Goal: Task Accomplishment & Management: Use online tool/utility

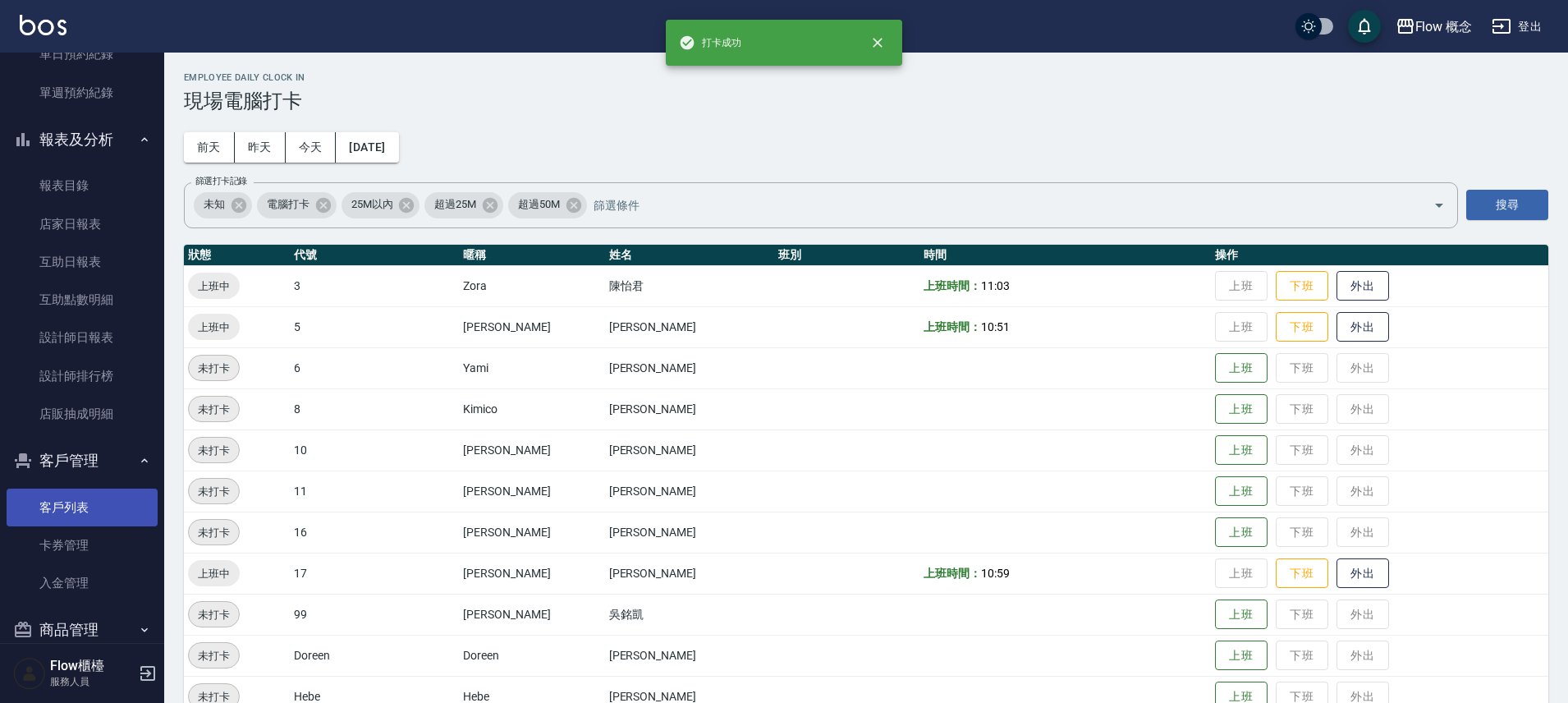
scroll to position [497, 0]
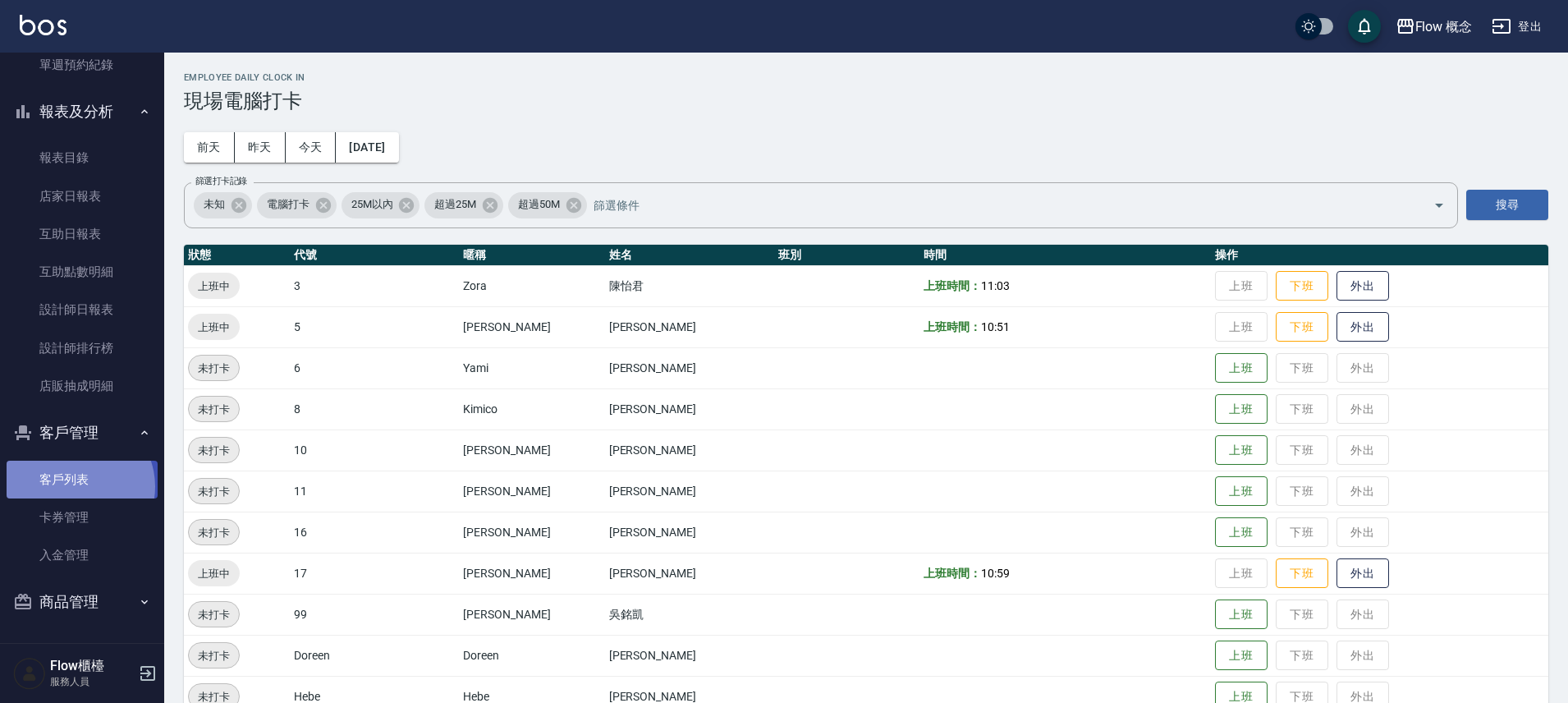
drag, startPoint x: 74, startPoint y: 486, endPoint x: 89, endPoint y: 483, distance: 15.3
click at [74, 486] on link "客戶列表" at bounding box center [82, 479] width 151 height 38
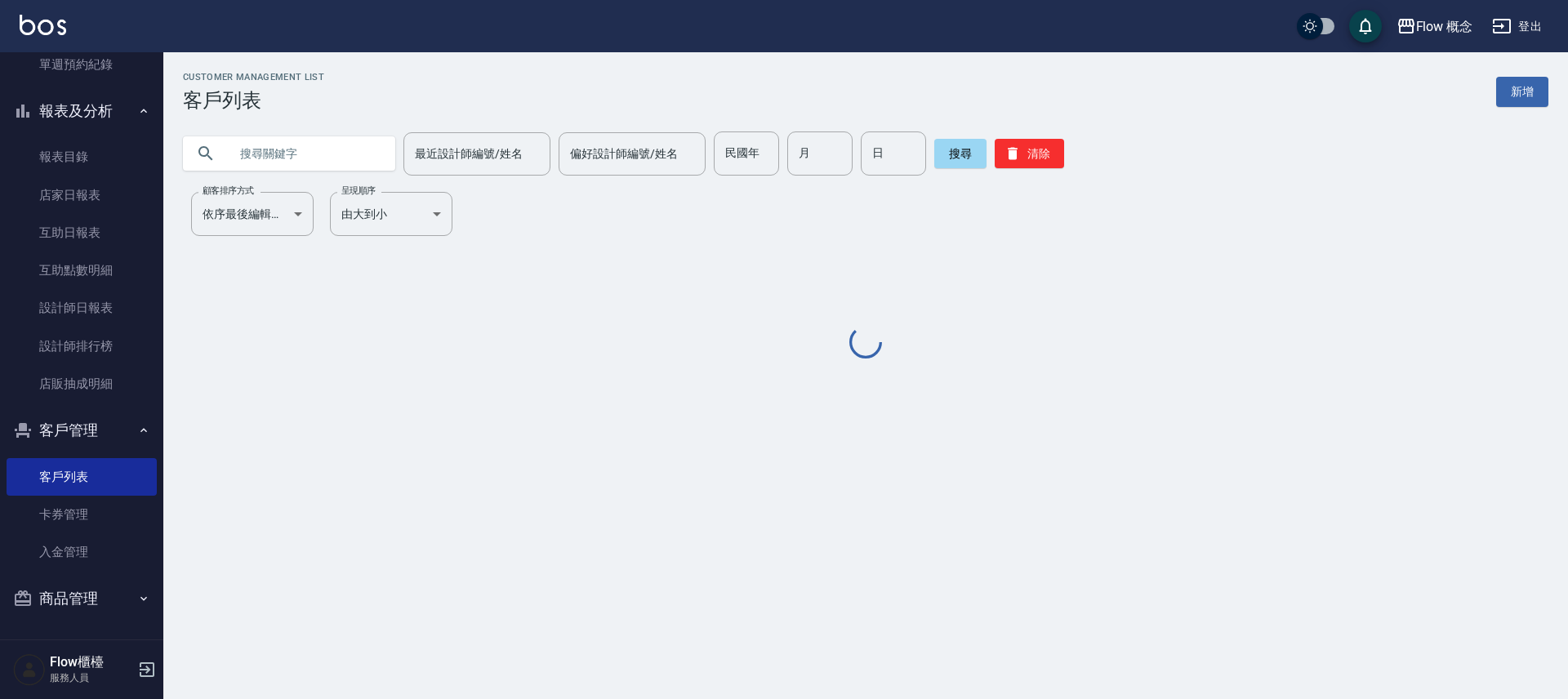
click at [291, 158] on input "text" at bounding box center [305, 154] width 153 height 44
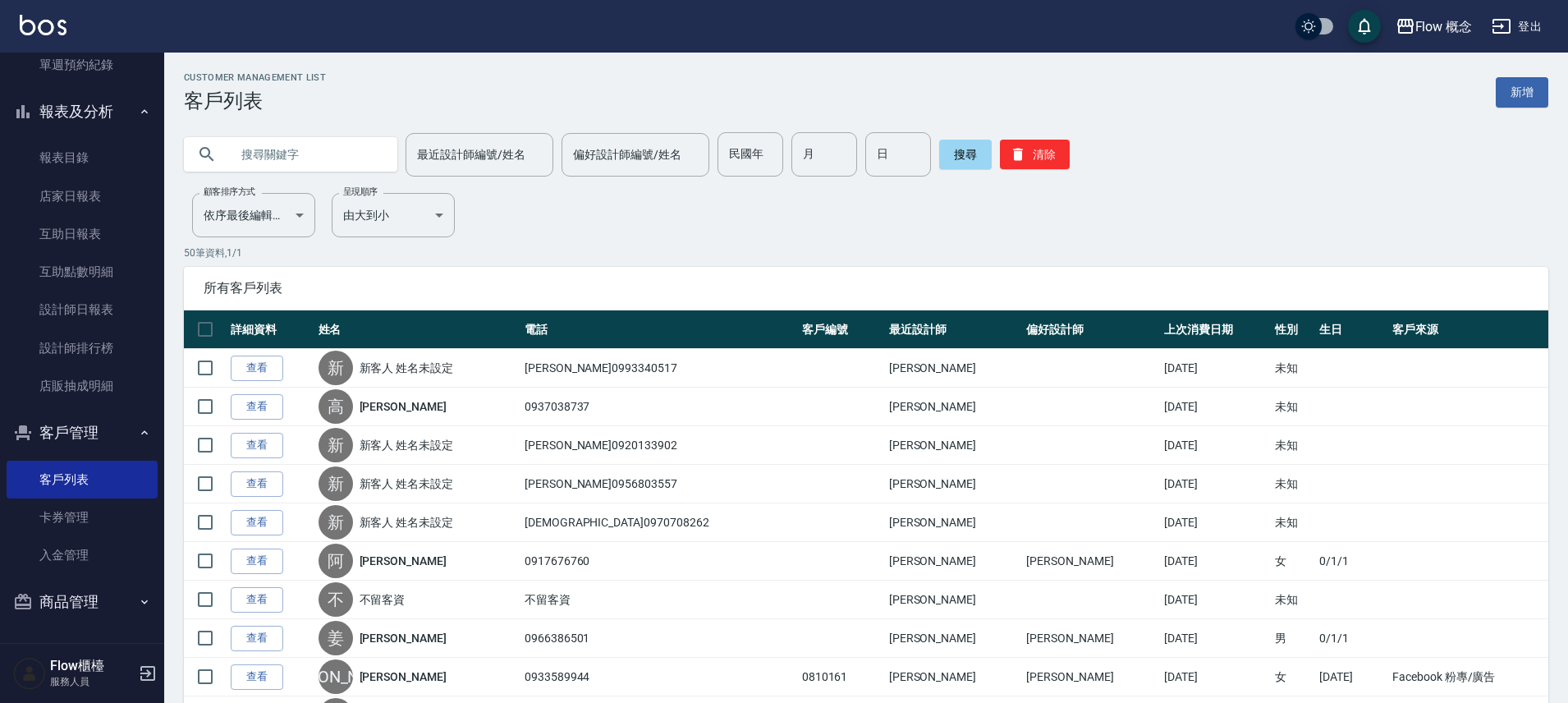
paste input "[PERSON_NAME]"
type input "[PERSON_NAME]"
click at [953, 155] on button "搜尋" at bounding box center [965, 154] width 53 height 30
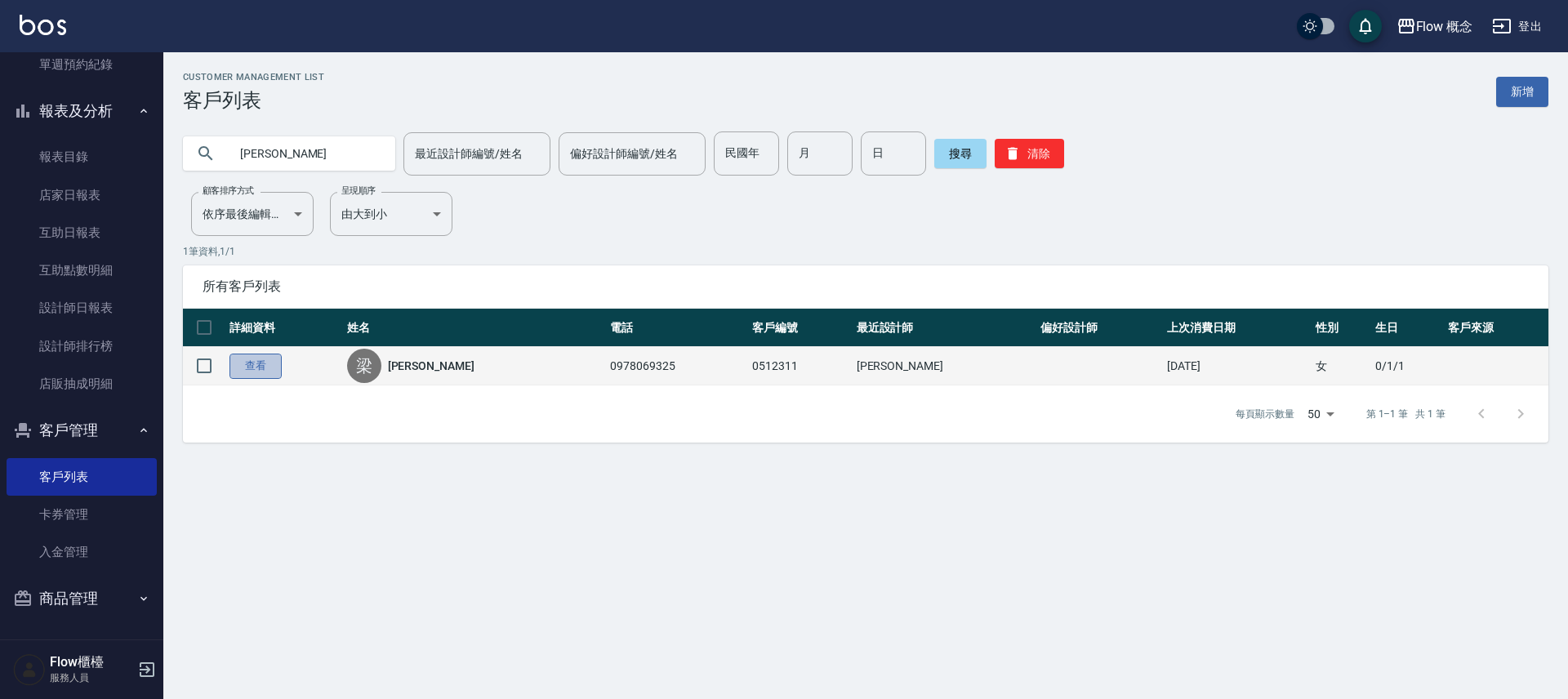
click at [245, 373] on link "查看" at bounding box center [255, 365] width 53 height 25
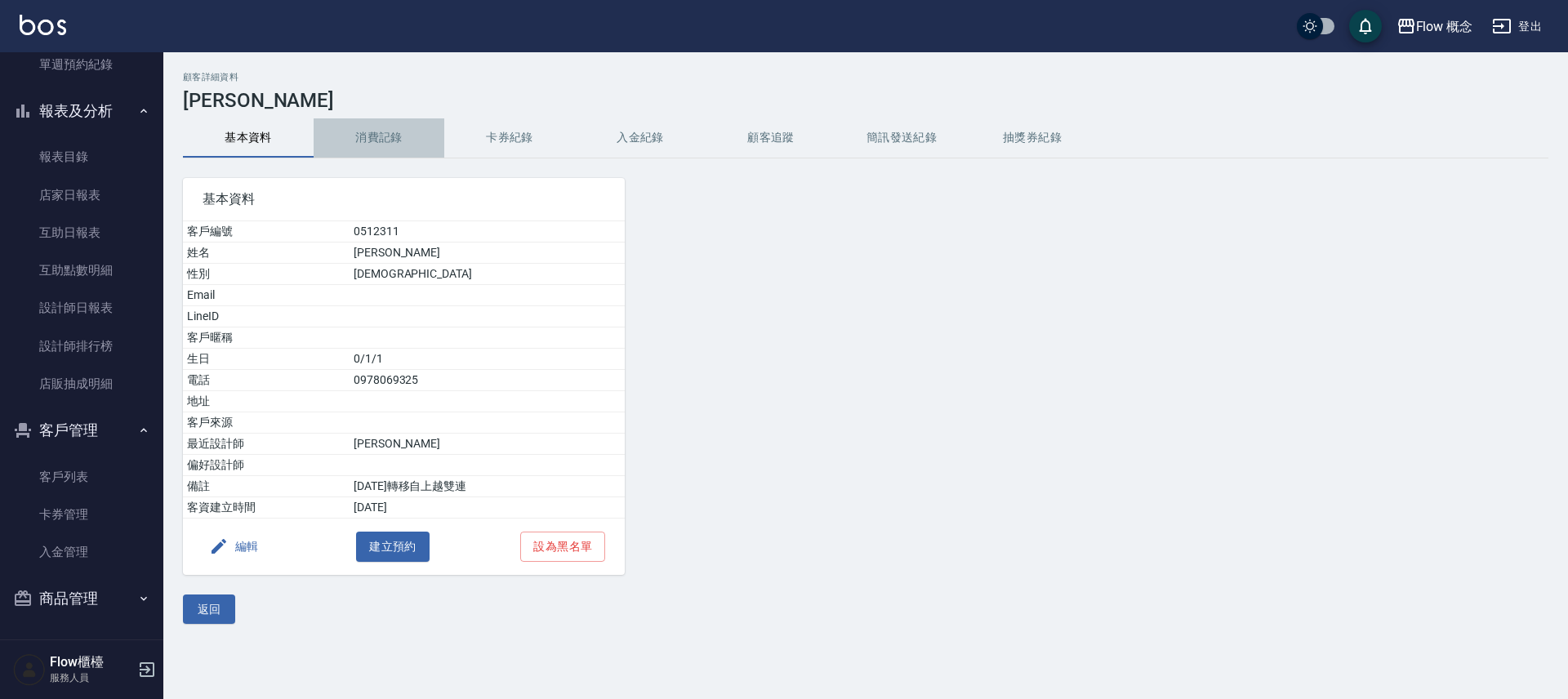
click at [376, 146] on button "消費記錄" at bounding box center [379, 137] width 131 height 39
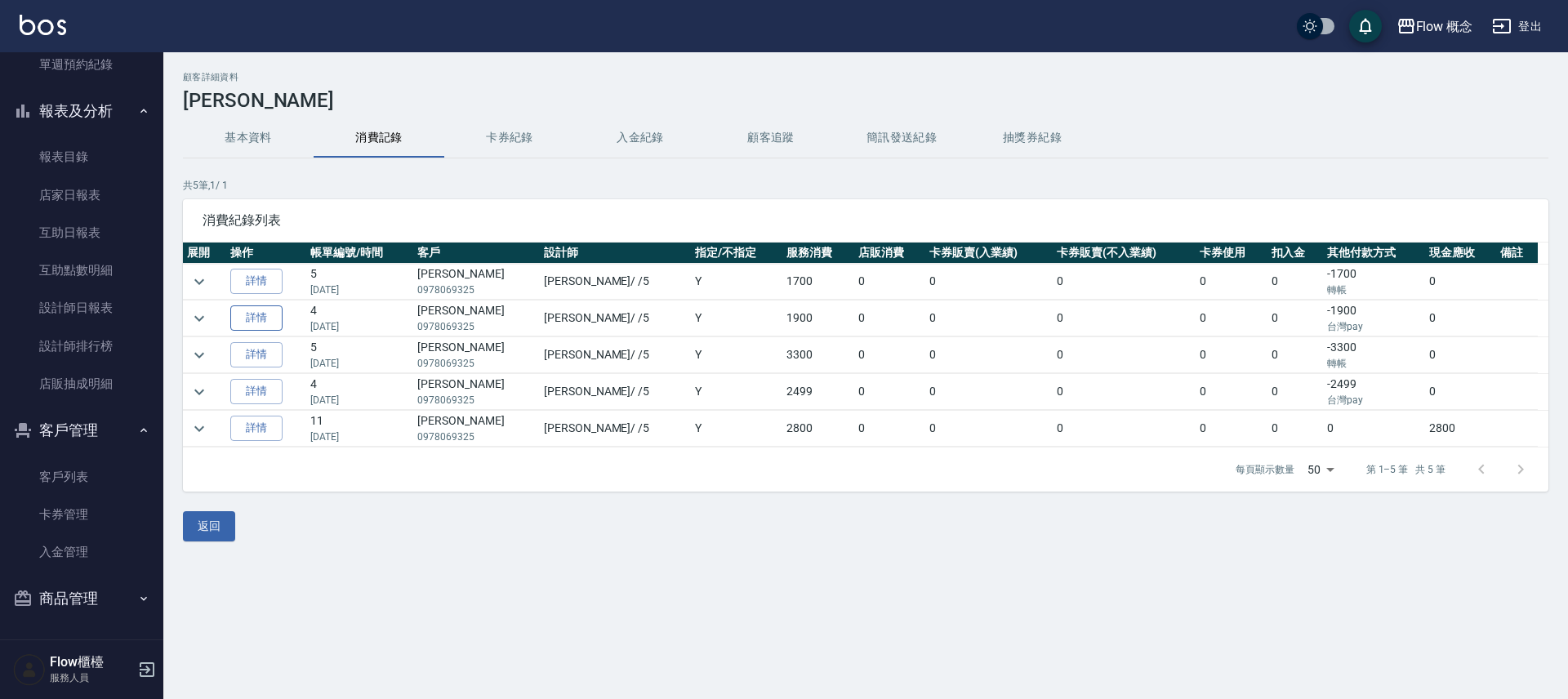
click at [267, 318] on link "詳情" at bounding box center [256, 317] width 53 height 25
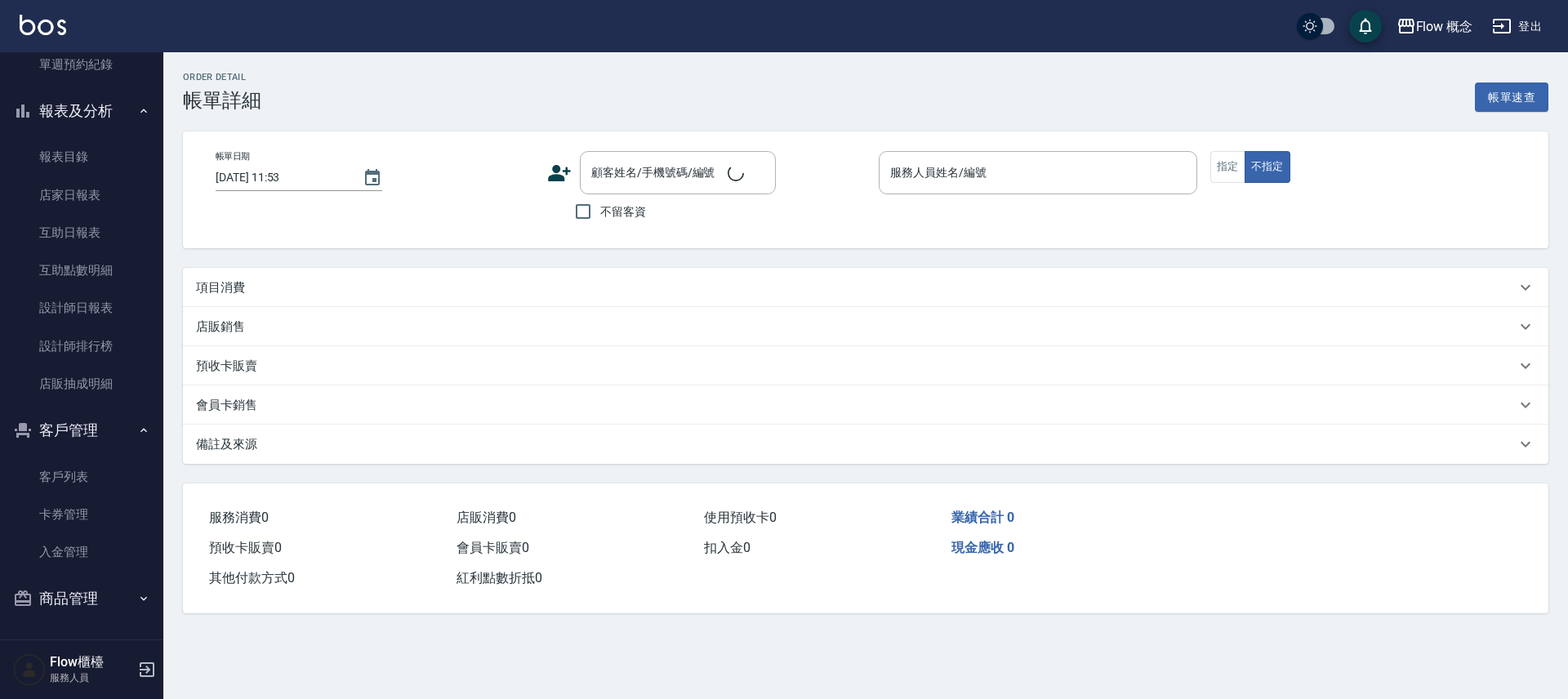
type input "[DATE] 19:54"
type input "Dora-5"
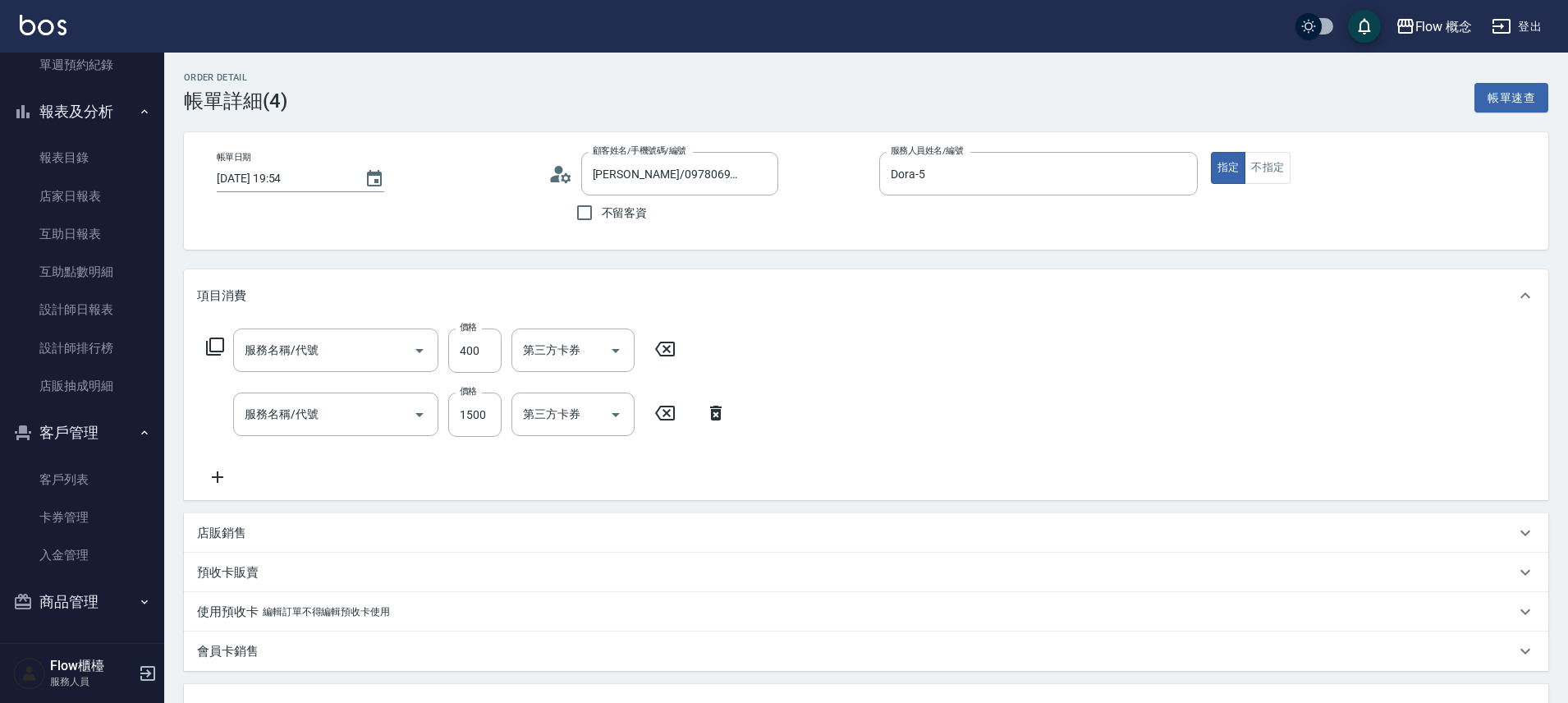
type input "[PERSON_NAME]/0978069325/0512311"
type input "剪髮(201)"
type input "染髮(401)"
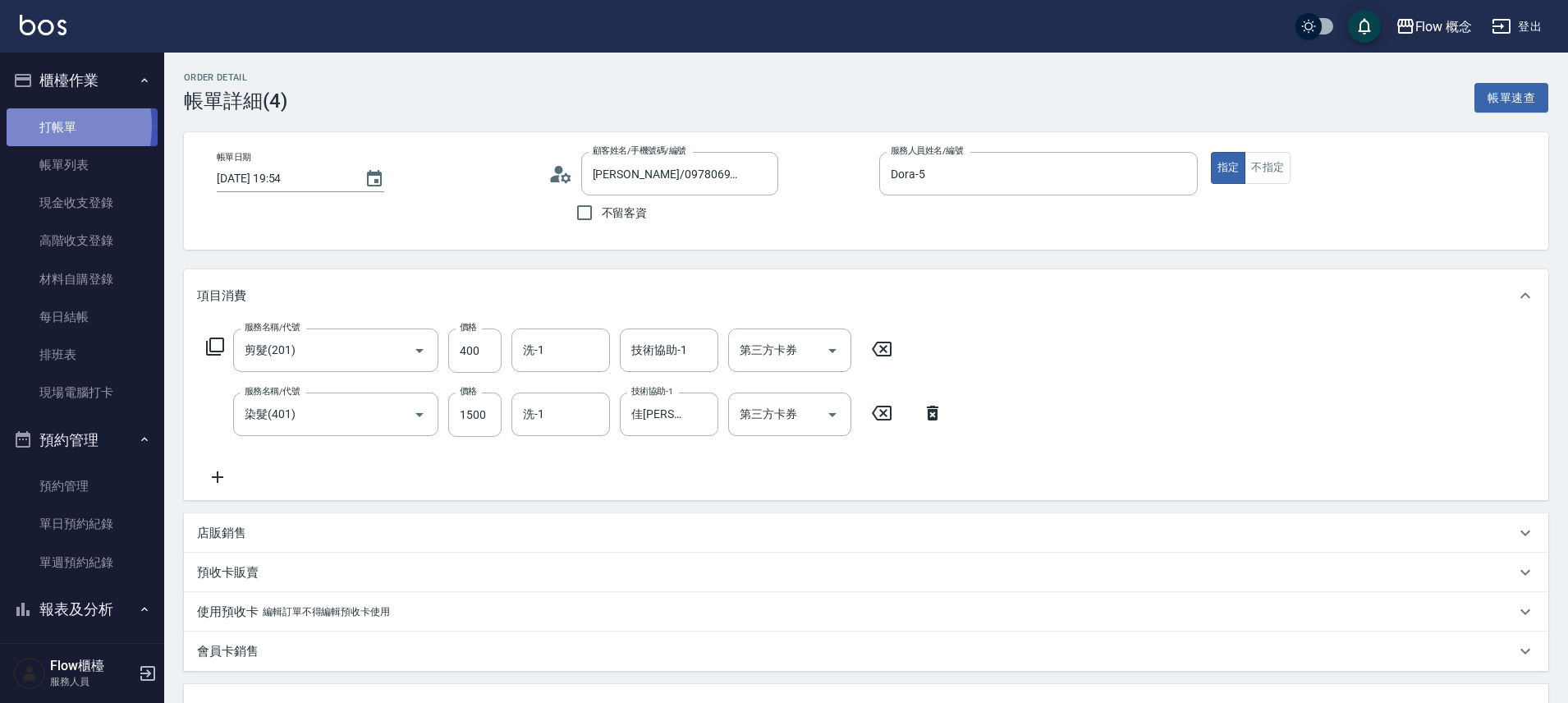
click at [35, 125] on link "打帳單" at bounding box center [82, 127] width 151 height 38
